Goal: Register for event/course

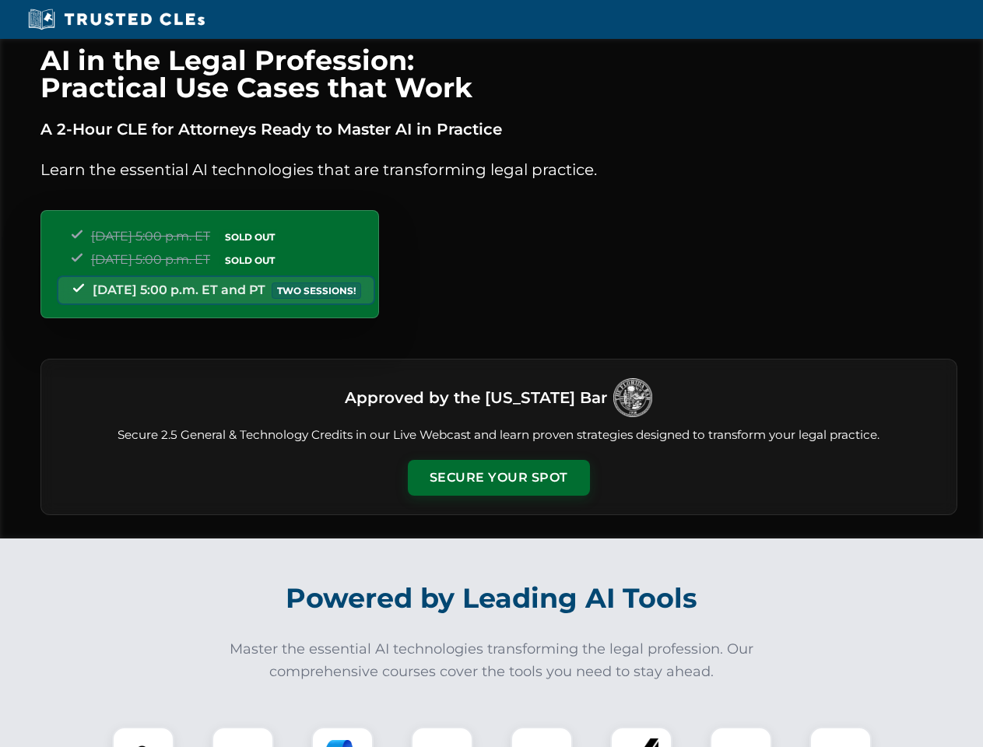
click at [498, 478] on button "Secure Your Spot" at bounding box center [499, 478] width 182 height 36
click at [143, 737] on img at bounding box center [143, 757] width 45 height 45
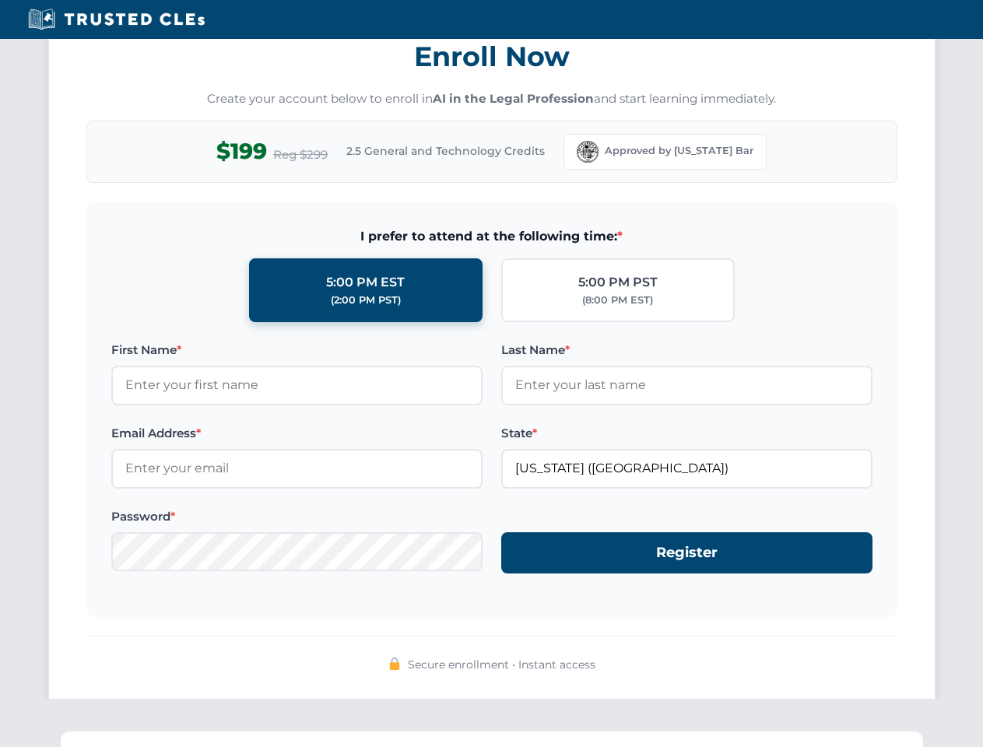
scroll to position [1527, 0]
